Goal: Obtain resource: Obtain resource

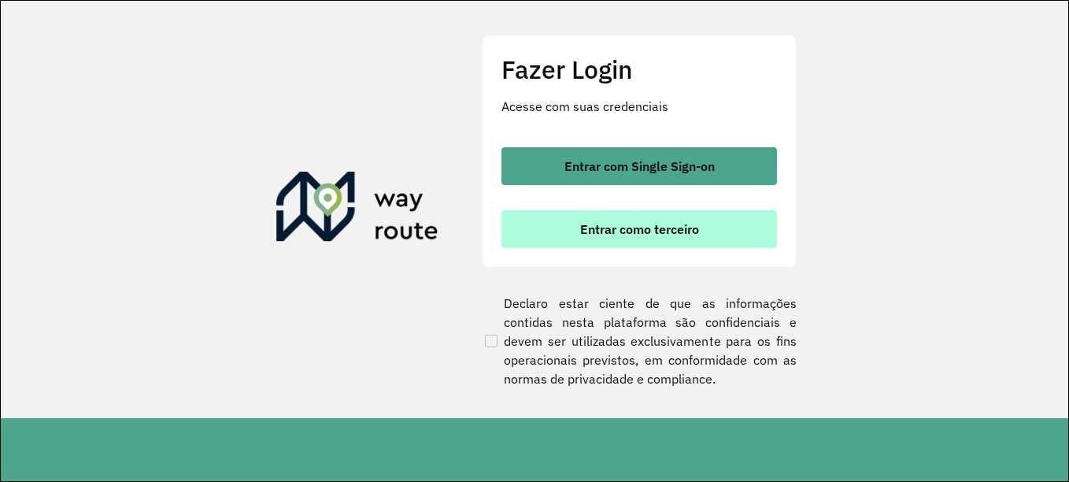
click at [745, 234] on button "Entrar como terceiro" at bounding box center [640, 229] width 276 height 38
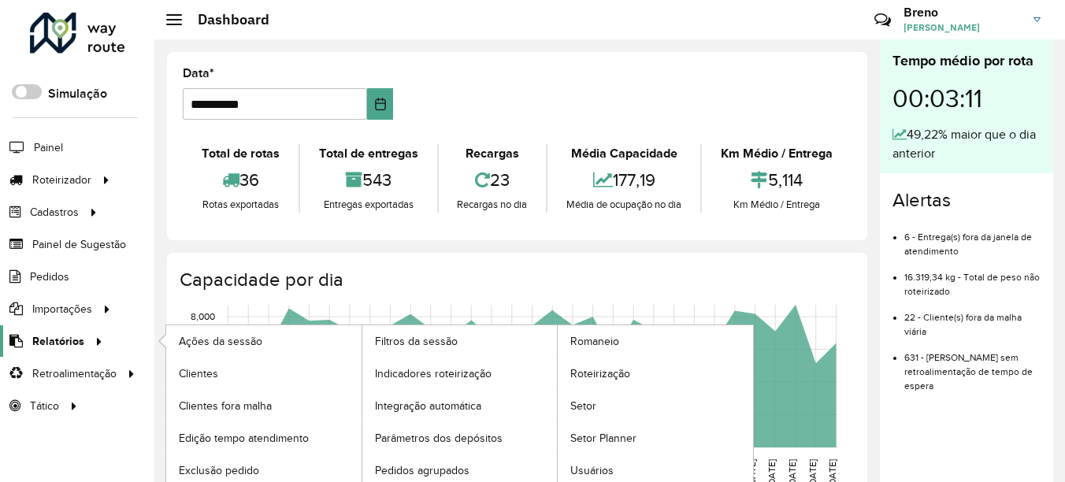
click at [71, 344] on span "Relatórios" at bounding box center [58, 341] width 52 height 17
click at [460, 370] on span "Indicadores roteirização" at bounding box center [436, 373] width 123 height 17
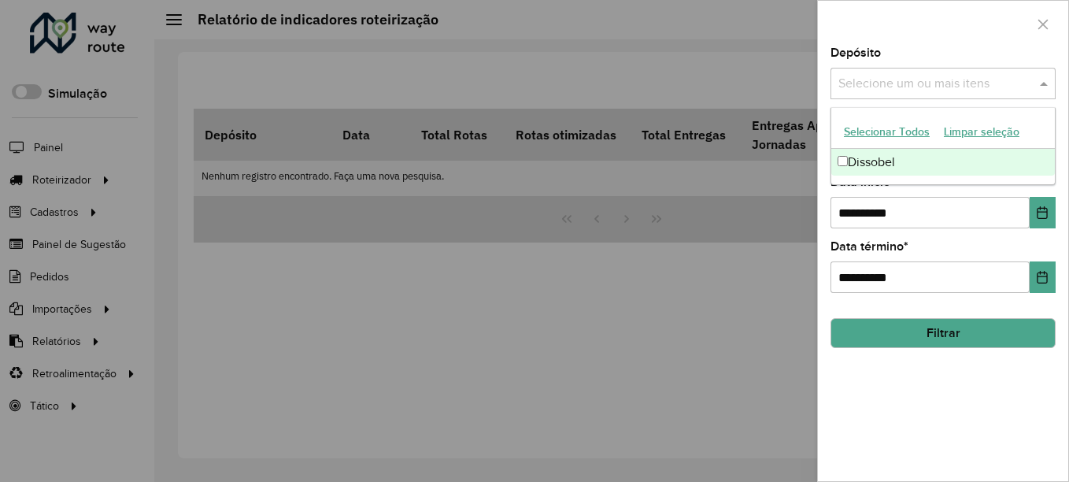
click at [919, 91] on input "text" at bounding box center [936, 84] width 202 height 19
click at [902, 154] on div "Dissobel" at bounding box center [944, 162] width 224 height 27
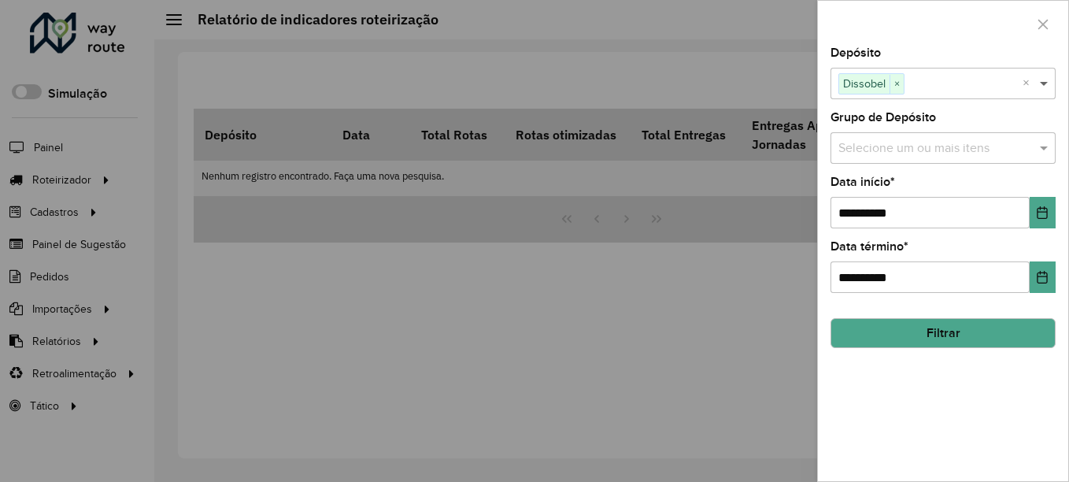
click at [1047, 77] on span at bounding box center [1046, 83] width 20 height 19
click at [1044, 144] on span at bounding box center [1046, 148] width 20 height 19
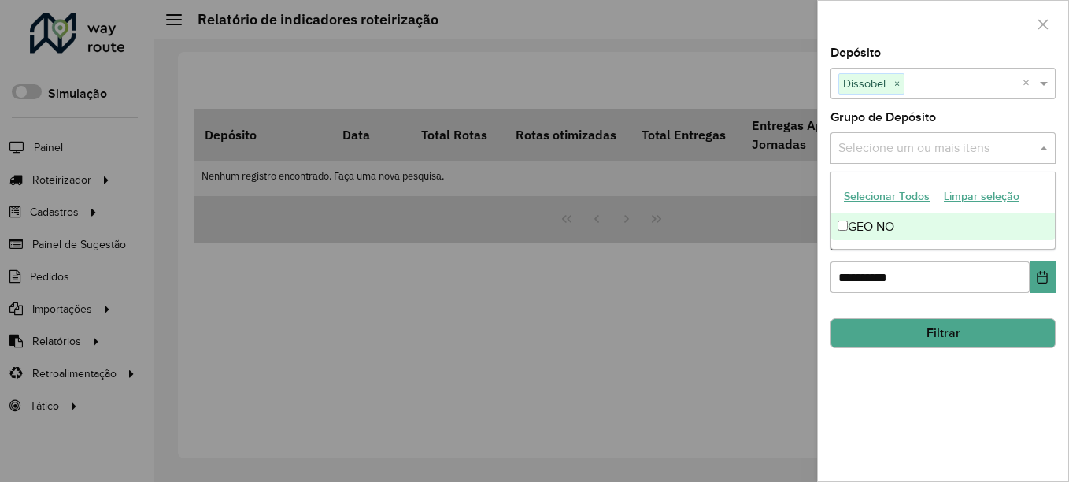
click at [998, 216] on div "GEO NO" at bounding box center [944, 226] width 224 height 27
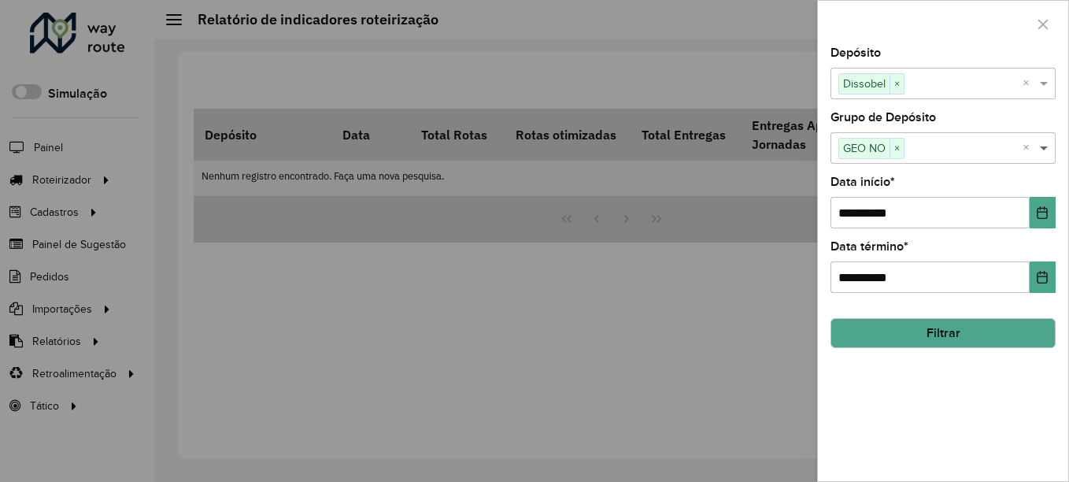
click at [1041, 150] on span at bounding box center [1046, 148] width 20 height 19
click at [952, 335] on button "Filtrar" at bounding box center [943, 333] width 225 height 30
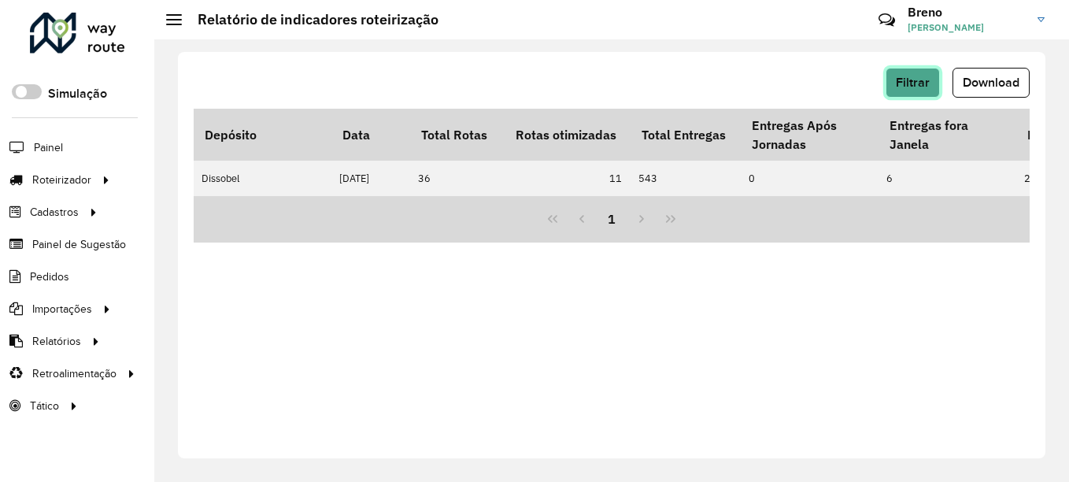
click at [924, 88] on span "Filtrar" at bounding box center [913, 82] width 34 height 13
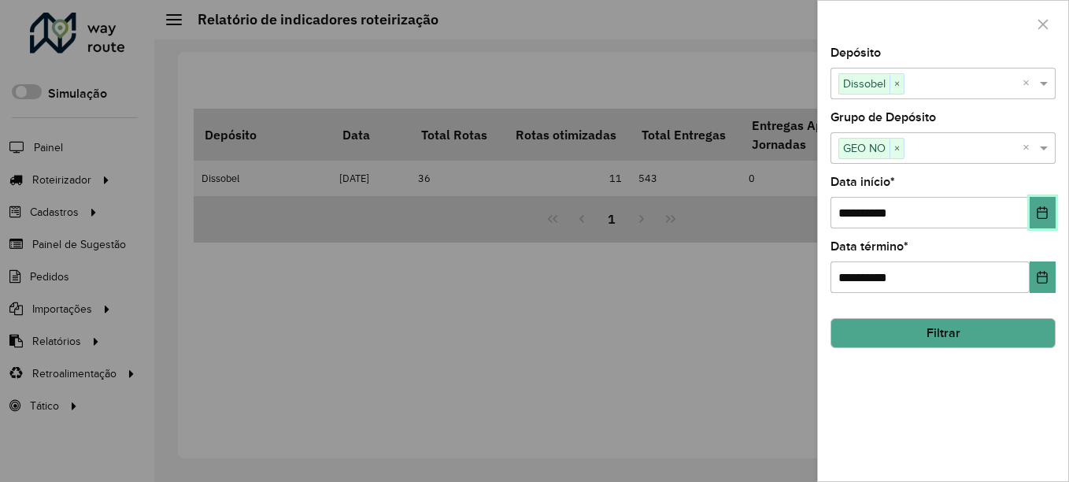
click at [1038, 221] on button "Choose Date" at bounding box center [1043, 212] width 26 height 31
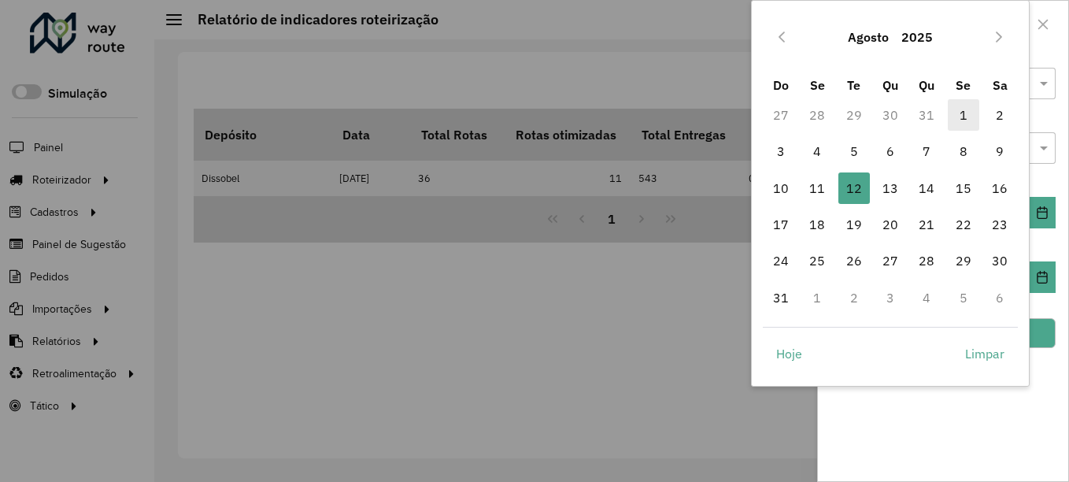
click at [966, 112] on span "1" at bounding box center [963, 114] width 31 height 31
type input "**********"
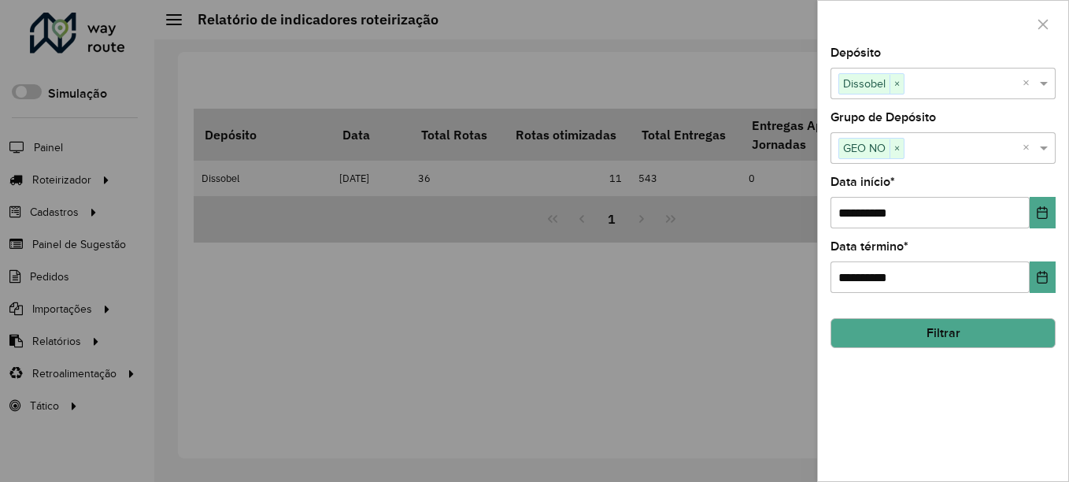
click at [914, 325] on button "Filtrar" at bounding box center [943, 333] width 225 height 30
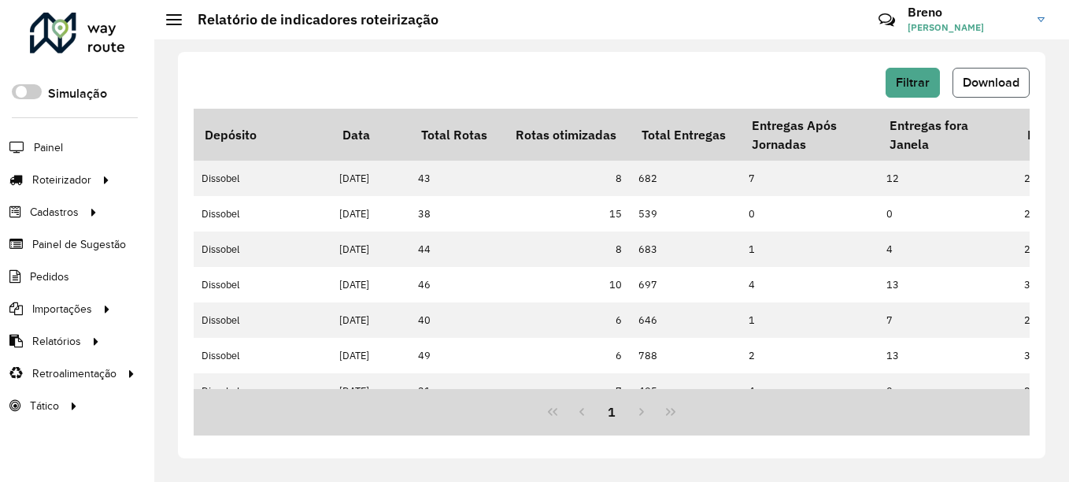
click at [1002, 83] on span "Download" at bounding box center [991, 82] width 57 height 13
